Goal: Find specific page/section: Find specific page/section

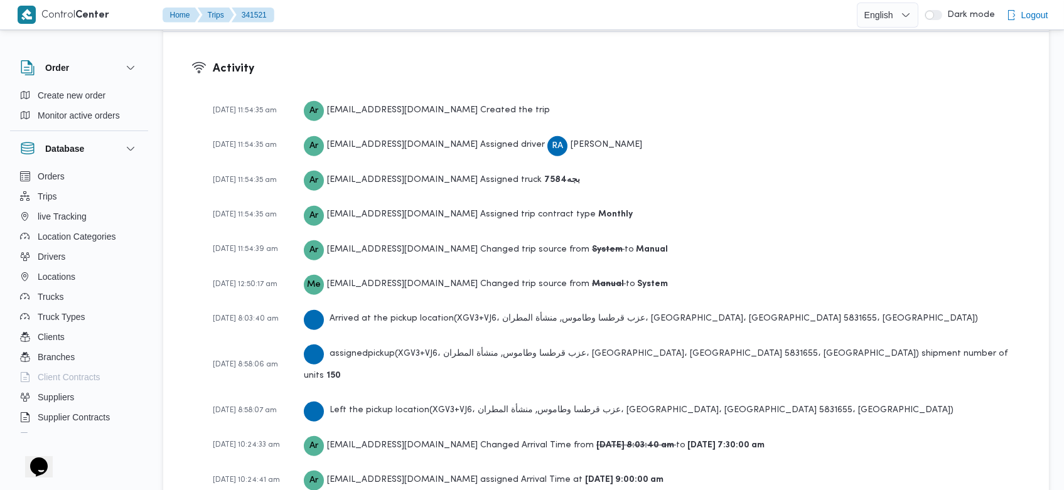
scroll to position [1961, 0]
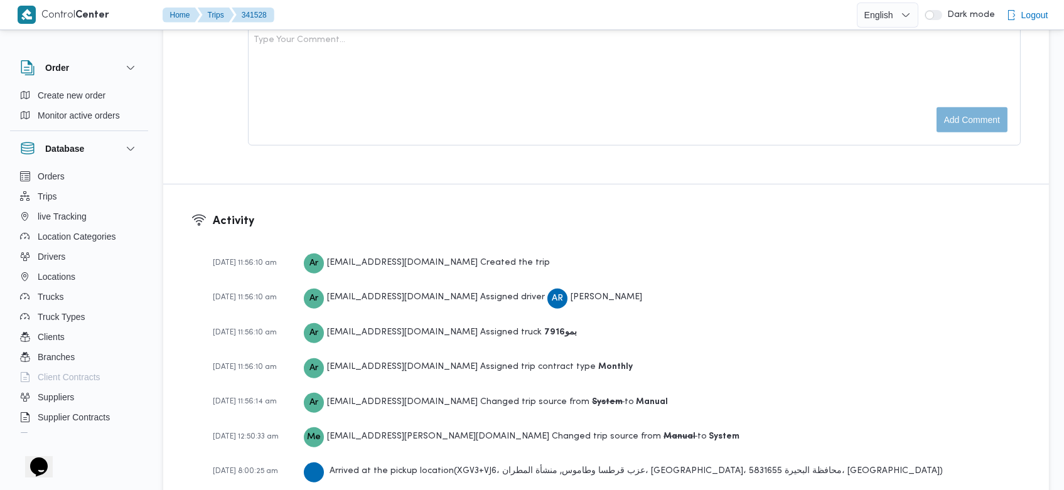
scroll to position [1996, 0]
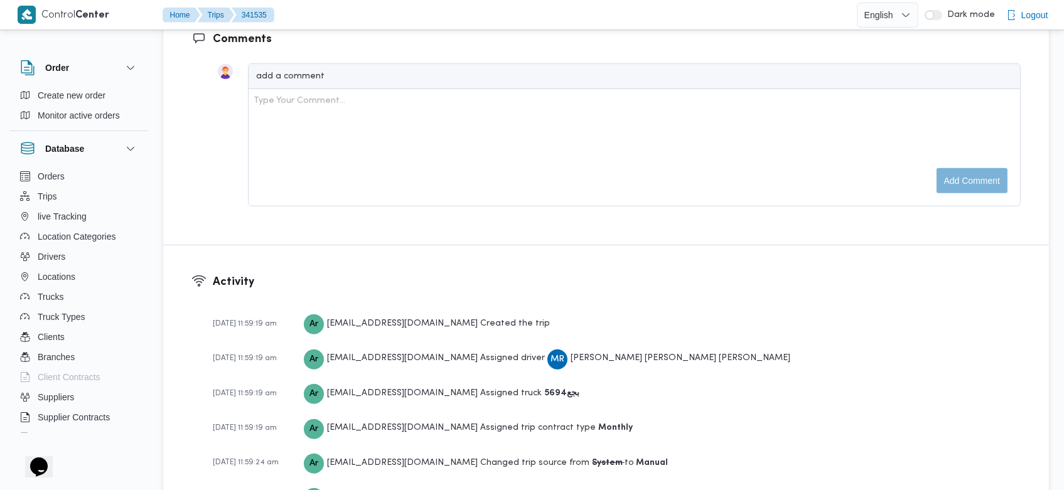
scroll to position [1925, 0]
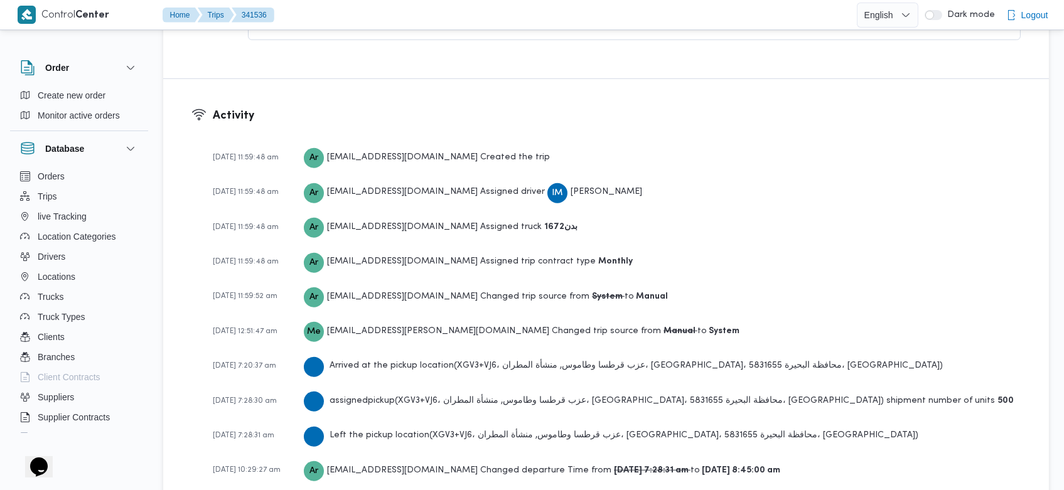
scroll to position [1961, 0]
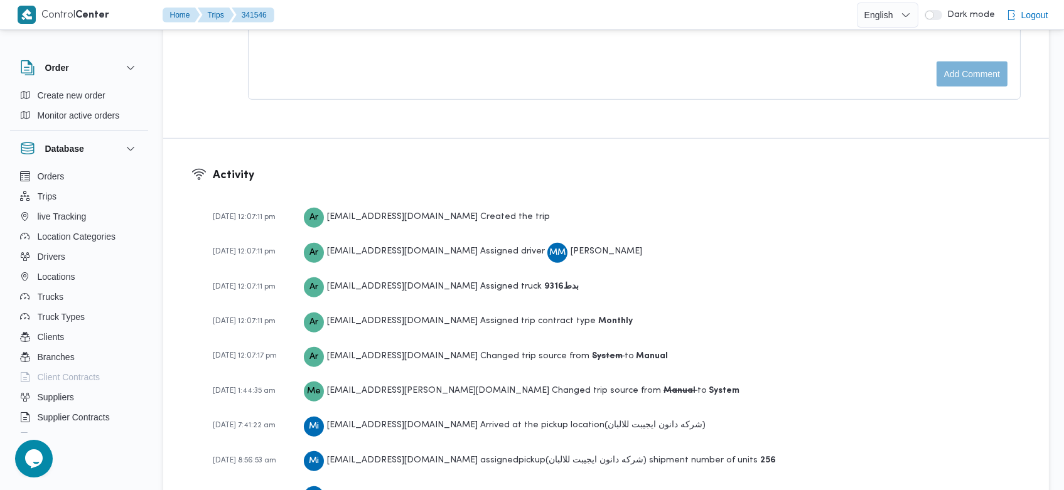
scroll to position [1996, 0]
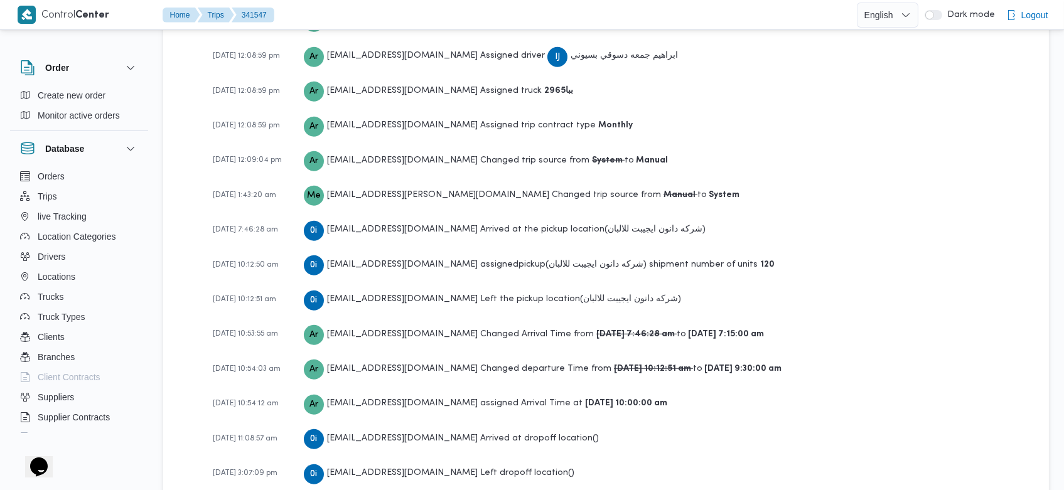
scroll to position [2103, 0]
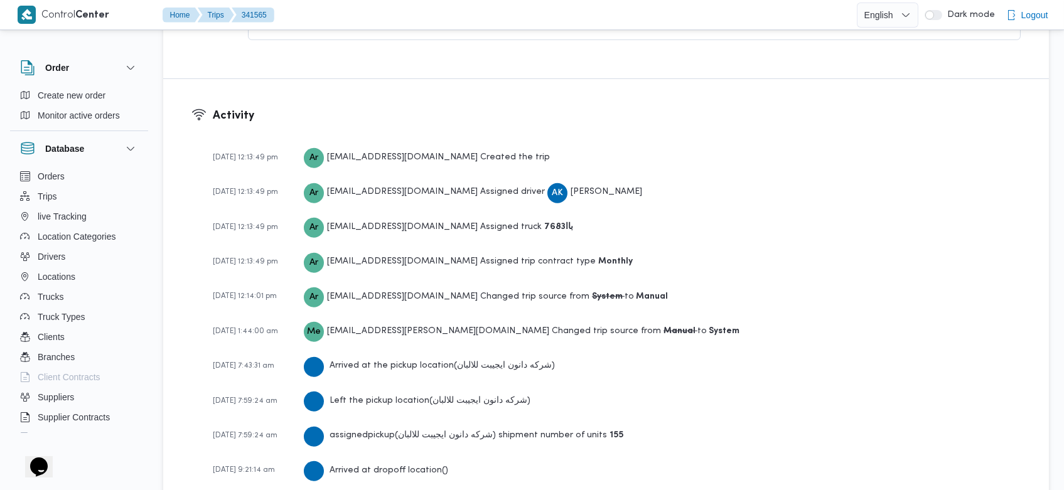
scroll to position [1925, 0]
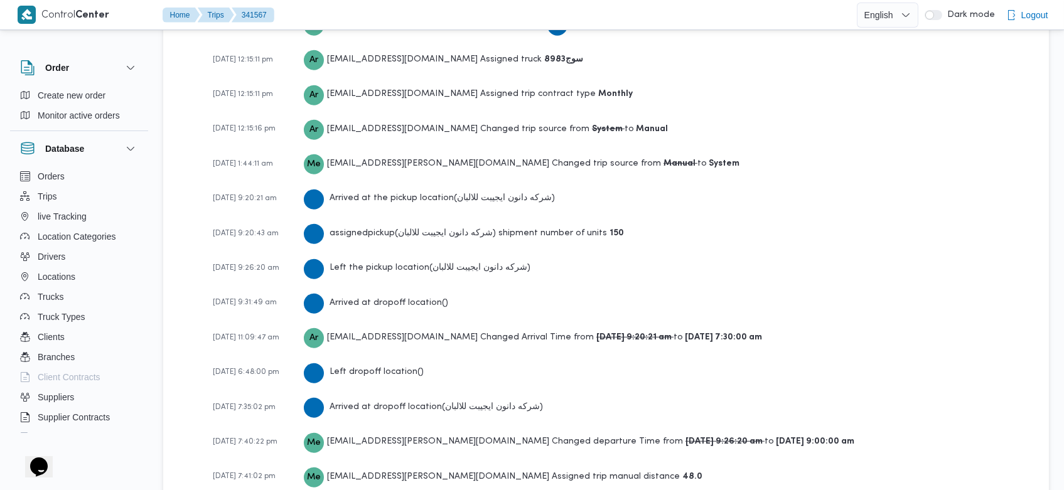
scroll to position [1996, 0]
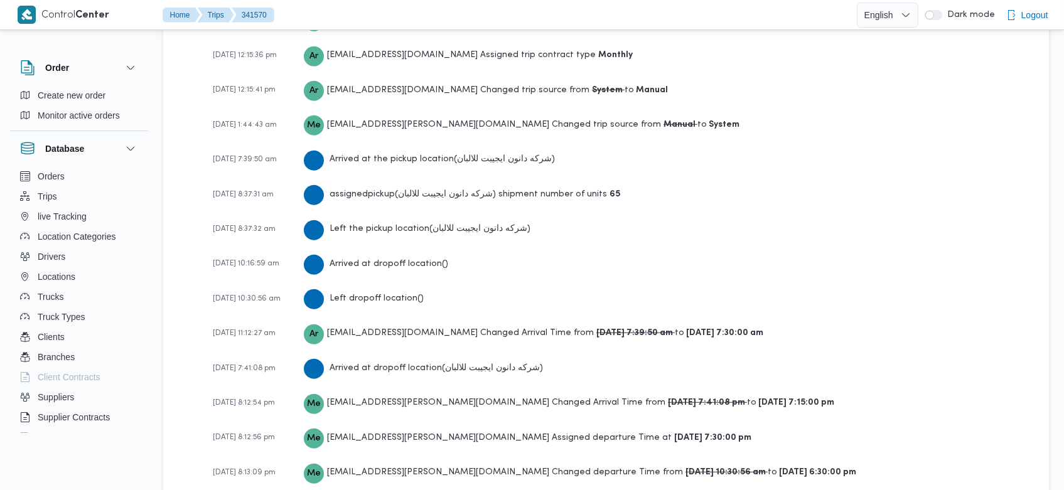
scroll to position [1996, 0]
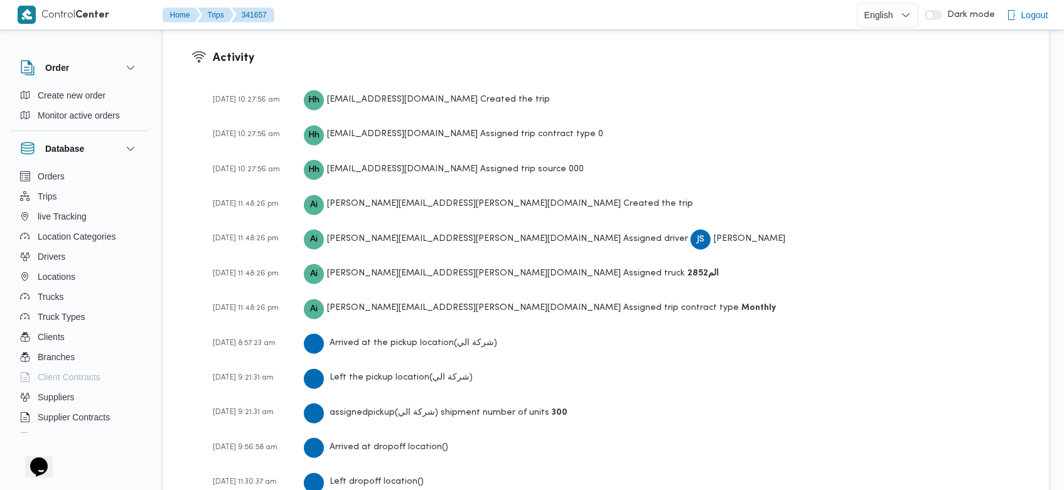
scroll to position [2075, 0]
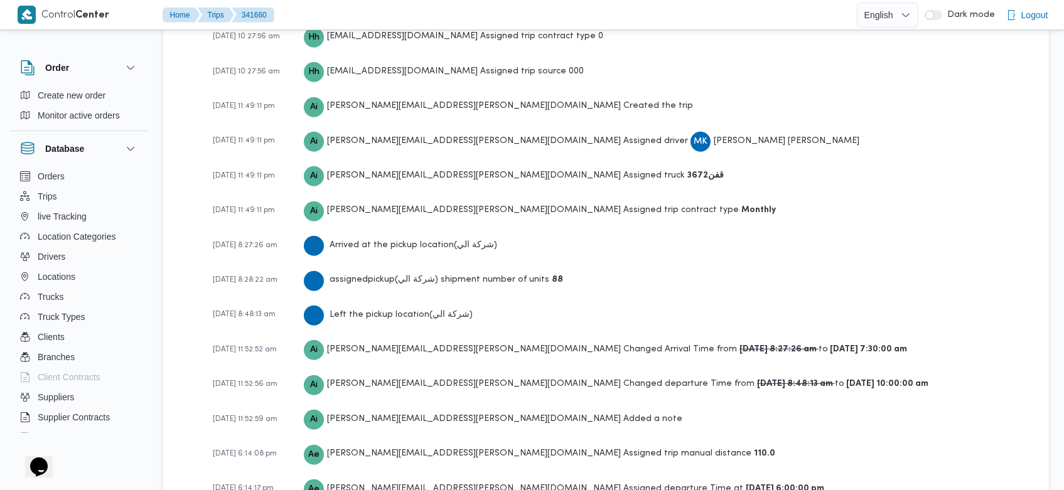
scroll to position [1935, 0]
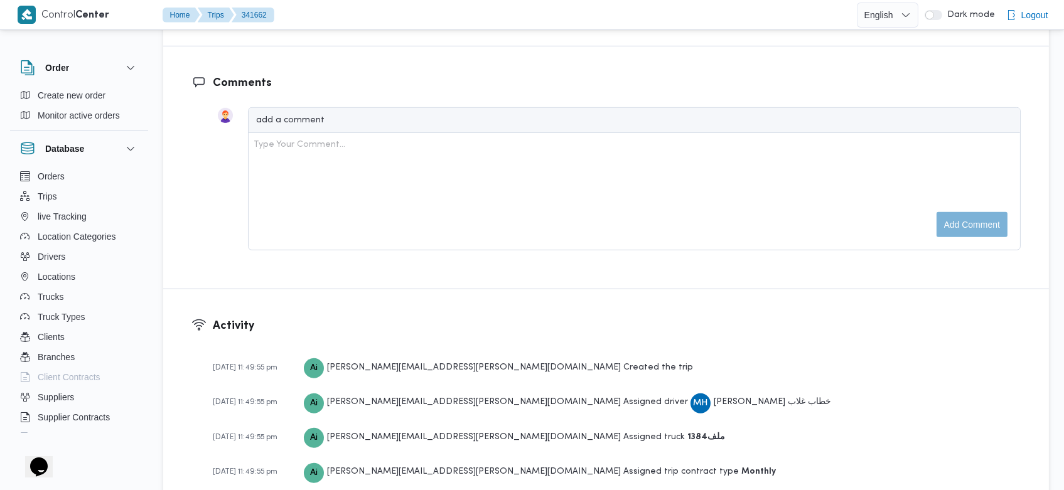
scroll to position [1793, 0]
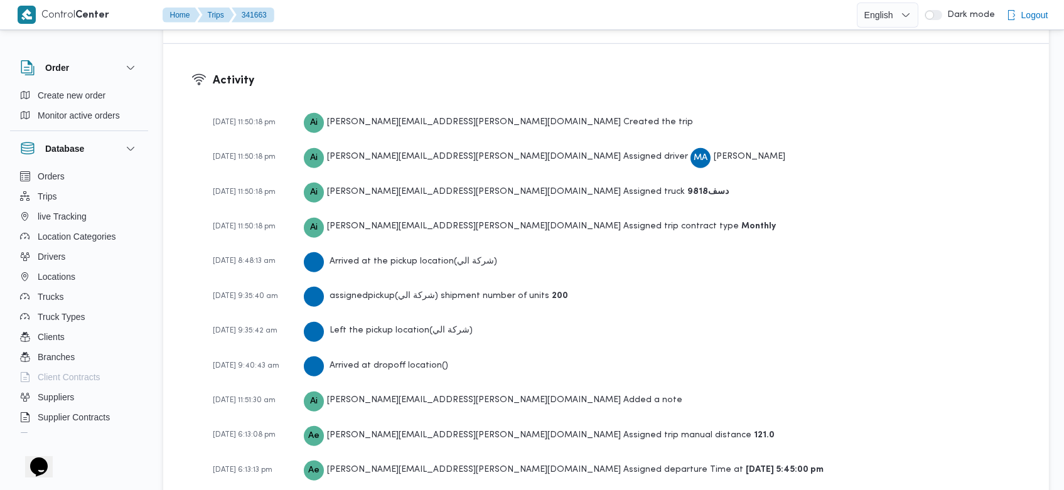
scroll to position [1827, 0]
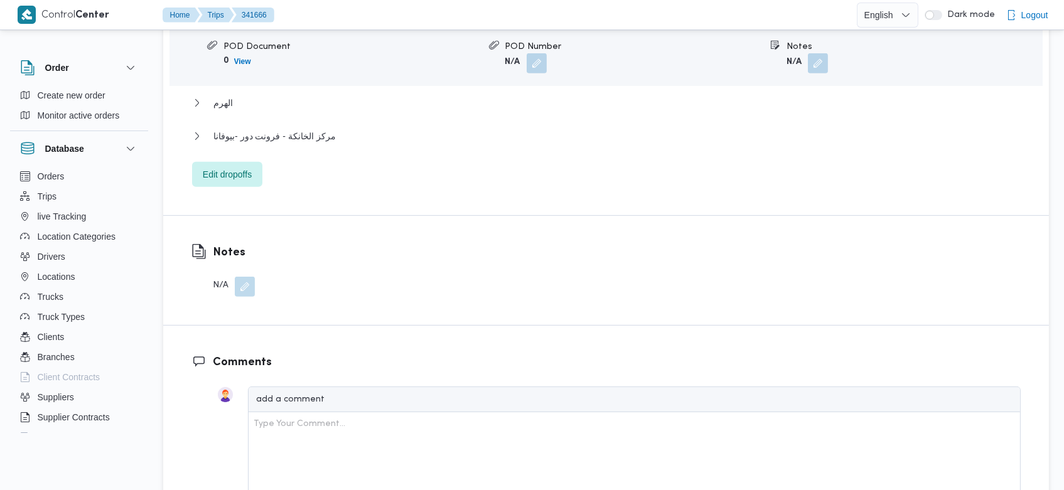
scroll to position [2004, 0]
